Goal: Transaction & Acquisition: Obtain resource

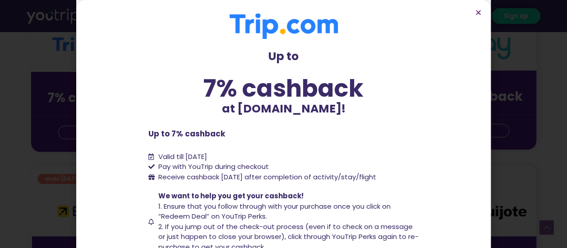
scroll to position [269, 0]
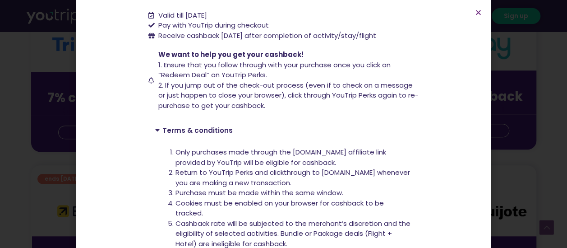
click at [179, 126] on link "Terms & conditions" at bounding box center [197, 129] width 70 height 9
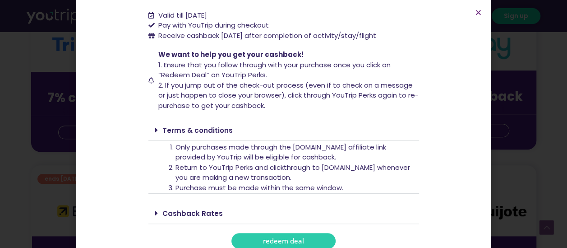
scroll to position [51, 0]
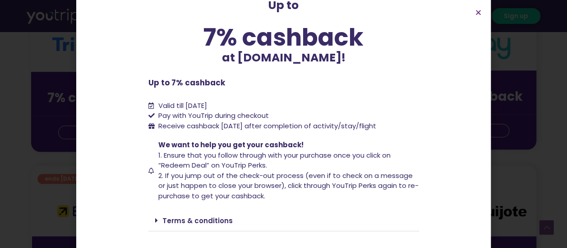
click at [221, 127] on span "Receive cashback [DATE] after completion of activity/stay/flight" at bounding box center [267, 125] width 218 height 9
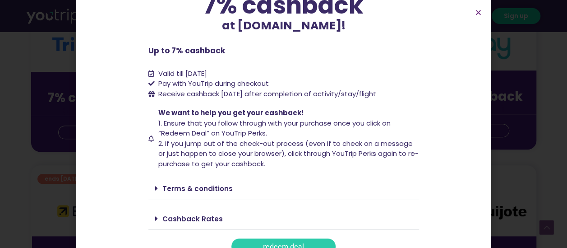
scroll to position [96, 0]
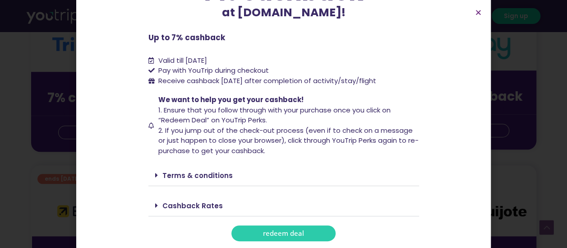
click at [185, 211] on div "Cashback Rates" at bounding box center [283, 205] width 271 height 21
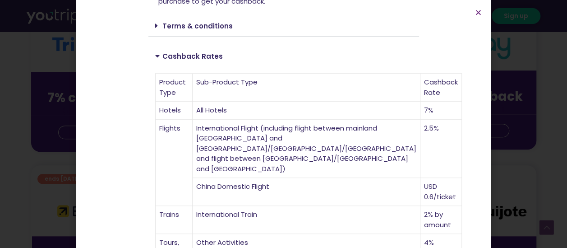
scroll to position [231, 0]
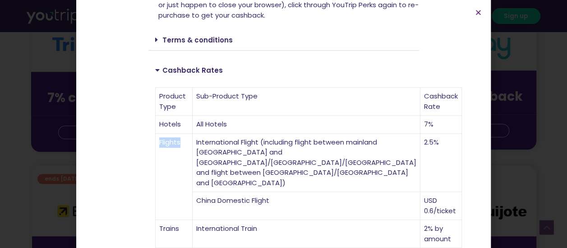
drag, startPoint x: 155, startPoint y: 132, endPoint x: 184, endPoint y: 129, distance: 29.0
click at [184, 134] on td "Flights" at bounding box center [174, 177] width 37 height 87
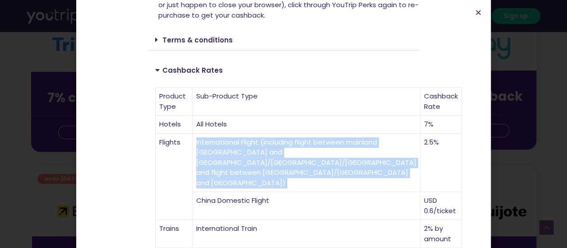
drag, startPoint x: 233, startPoint y: 127, endPoint x: 325, endPoint y: 182, distance: 107.2
click at [328, 184] on td "International Flight (including flight between mainland [GEOGRAPHIC_DATA] and […" at bounding box center [307, 163] width 228 height 59
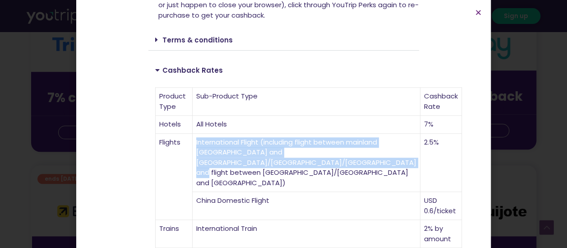
click at [324, 182] on td "International Flight (including flight between mainland [GEOGRAPHIC_DATA] and […" at bounding box center [307, 163] width 228 height 59
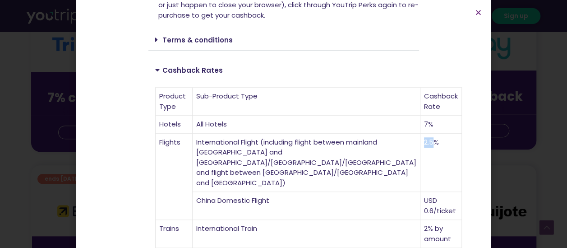
drag, startPoint x: 335, startPoint y: 131, endPoint x: 342, endPoint y: 131, distance: 6.8
click at [420, 134] on td "2.5%" at bounding box center [441, 163] width 42 height 59
copy td "2.5"
click at [476, 8] on section "Up to 7% cashback at [DOMAIN_NAME]! Up to 7% cashback at [DOMAIN_NAME]! Up to 7…" at bounding box center [283, 118] width 415 height 698
click at [478, 11] on icon "Close" at bounding box center [478, 12] width 7 height 7
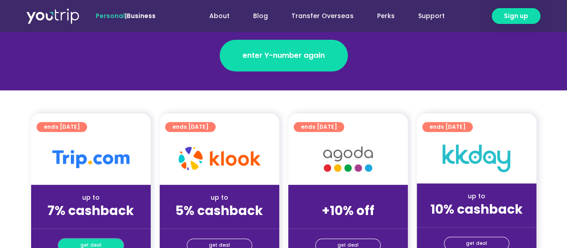
scroll to position [226, 0]
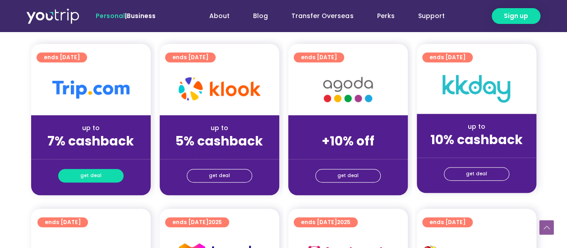
click at [80, 171] on link "get deal" at bounding box center [90, 176] width 65 height 14
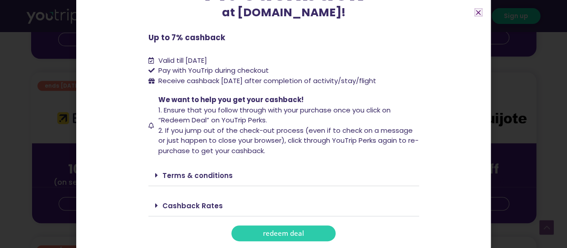
scroll to position [406, 0]
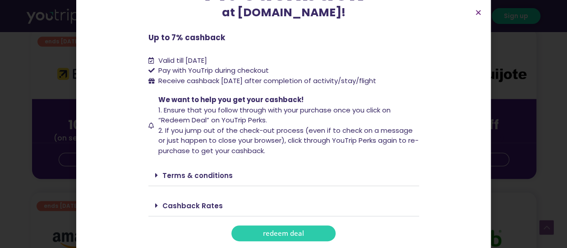
click at [275, 230] on span "redeem deal" at bounding box center [283, 233] width 41 height 7
